Goal: Entertainment & Leisure: Consume media (video, audio)

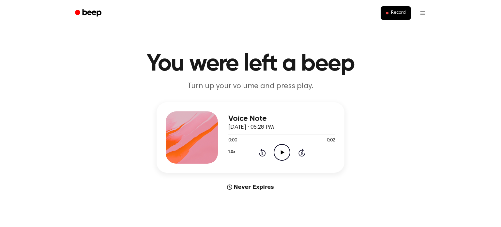
click at [284, 147] on icon "Play Audio" at bounding box center [282, 152] width 17 height 17
click at [278, 153] on icon "Play Audio" at bounding box center [282, 152] width 17 height 17
click at [285, 151] on icon "Play Audio" at bounding box center [282, 152] width 17 height 17
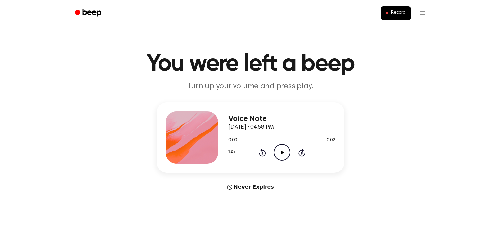
click at [280, 156] on icon "Play Audio" at bounding box center [282, 152] width 17 height 17
click at [283, 148] on icon "Play Audio" at bounding box center [282, 152] width 17 height 17
click at [274, 126] on span "[DATE] · 04:51 PM" at bounding box center [251, 127] width 46 height 6
click at [287, 117] on h3 "Voice Note" at bounding box center [281, 118] width 107 height 9
